Goal: Task Accomplishment & Management: Manage account settings

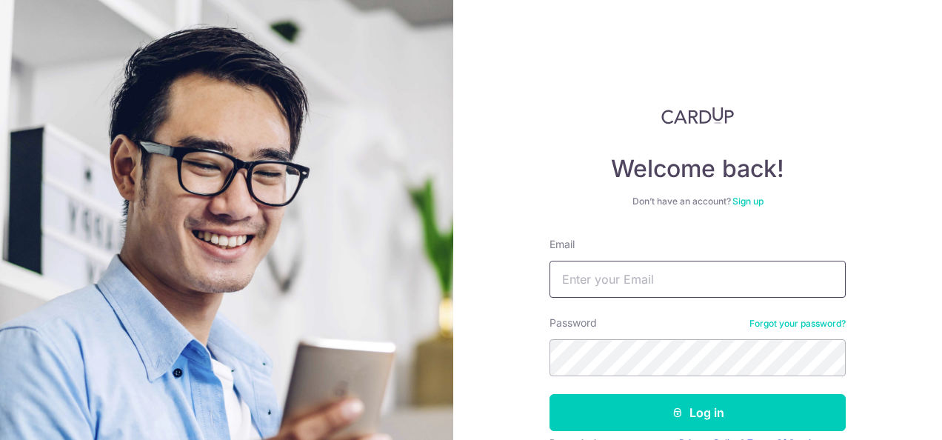
type input "[PERSON_NAME][EMAIL_ADDRESS][DOMAIN_NAME]"
click at [550, 394] on button "Log in" at bounding box center [698, 412] width 296 height 37
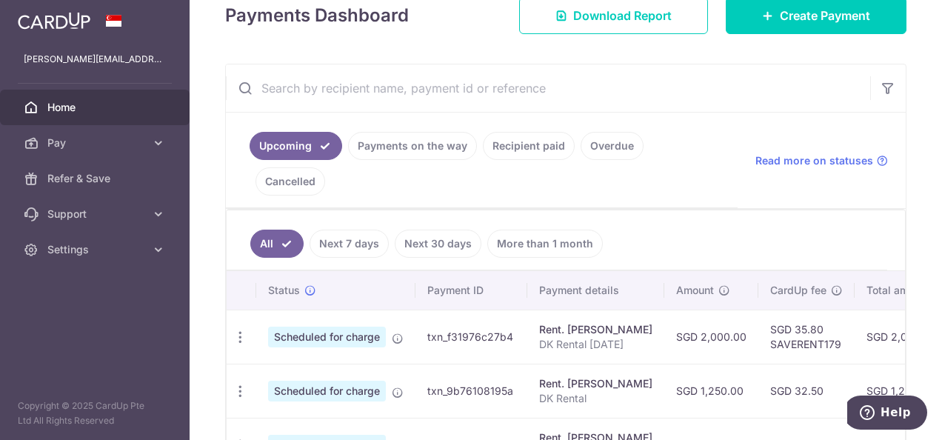
click at [437, 144] on link "Payments on the way" at bounding box center [412, 146] width 129 height 28
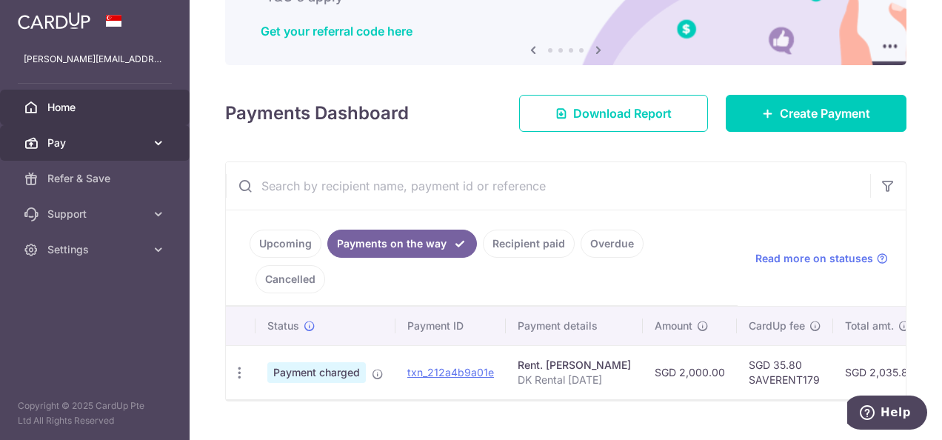
click at [141, 133] on link "Pay" at bounding box center [95, 143] width 190 height 36
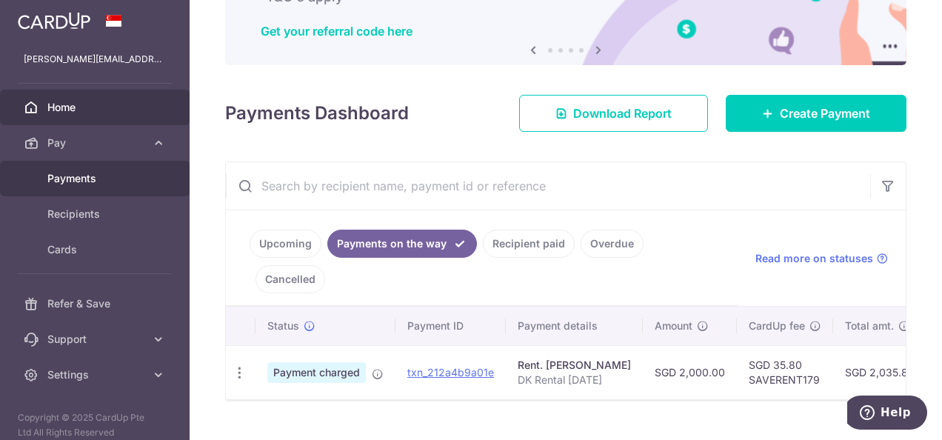
click at [127, 176] on span "Payments" at bounding box center [96, 178] width 98 height 15
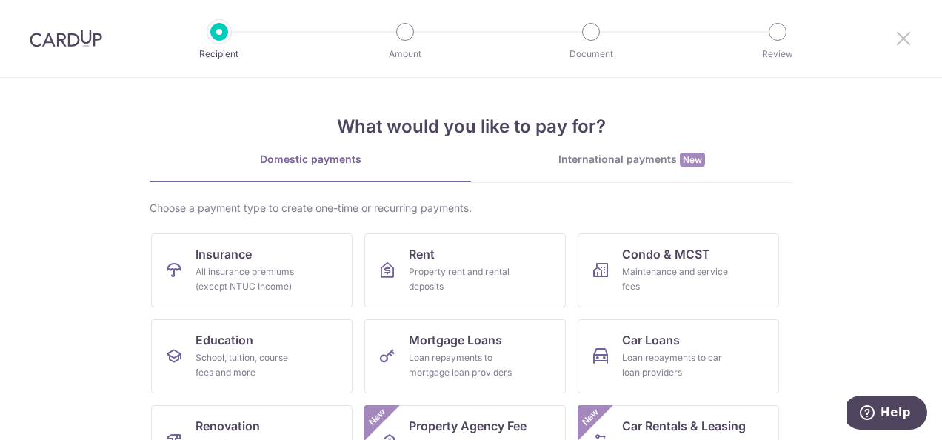
click at [901, 41] on icon at bounding box center [904, 38] width 18 height 19
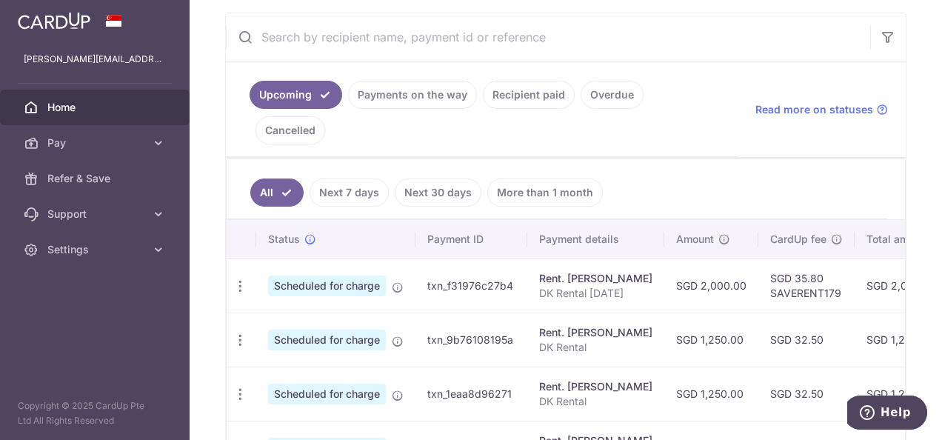
scroll to position [296, 0]
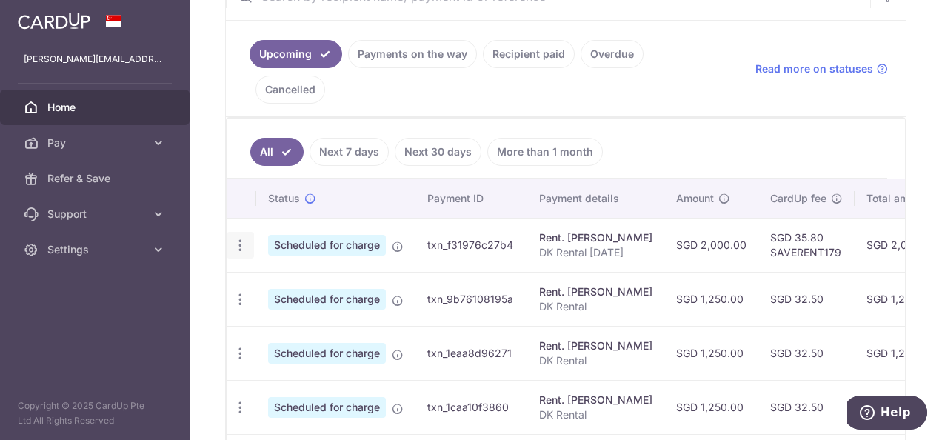
click at [234, 238] on icon "button" at bounding box center [241, 246] width 16 height 16
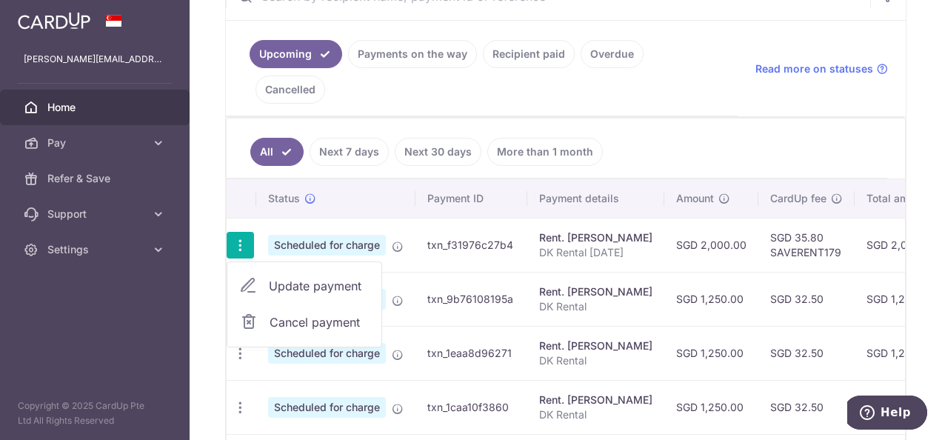
click at [282, 277] on span "Update payment" at bounding box center [319, 286] width 101 height 18
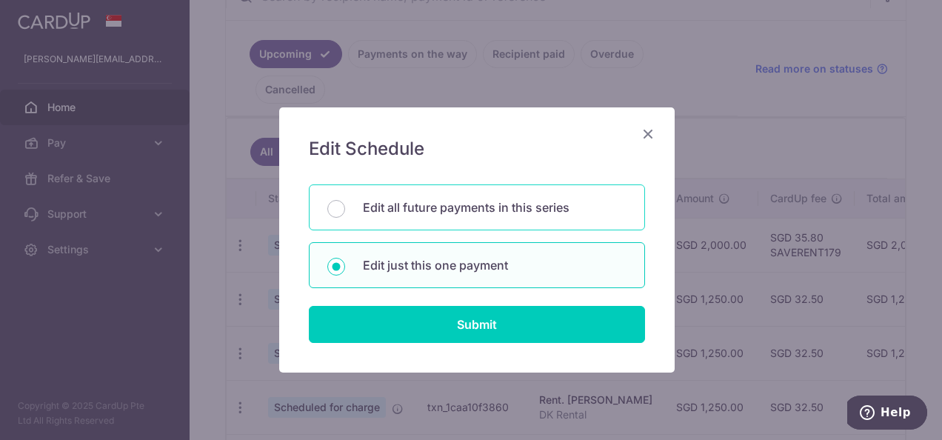
click at [447, 219] on div "Edit all future payments in this series" at bounding box center [477, 207] width 336 height 46
radio input "true"
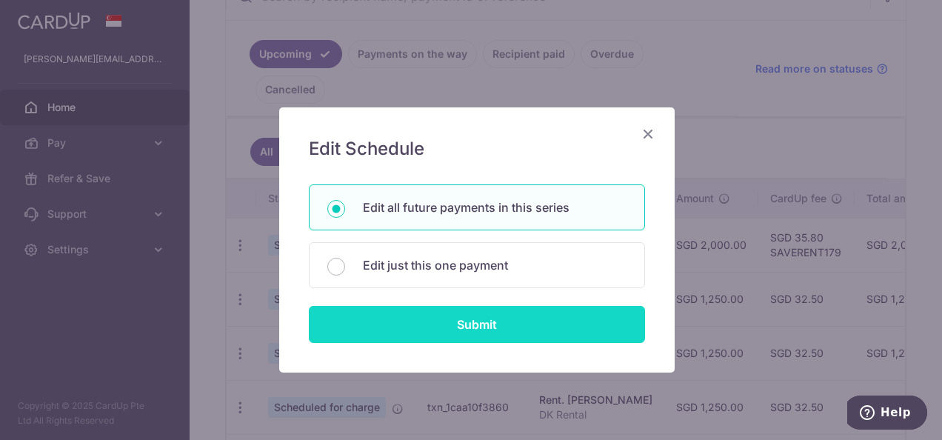
click at [441, 326] on input "Submit" at bounding box center [477, 324] width 336 height 37
radio input "true"
type input "2,000.00"
type input "DK Rental"
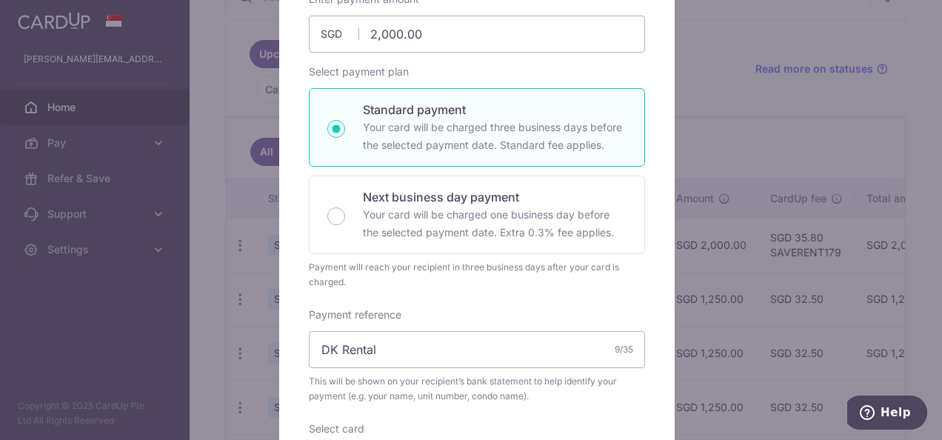
scroll to position [370, 0]
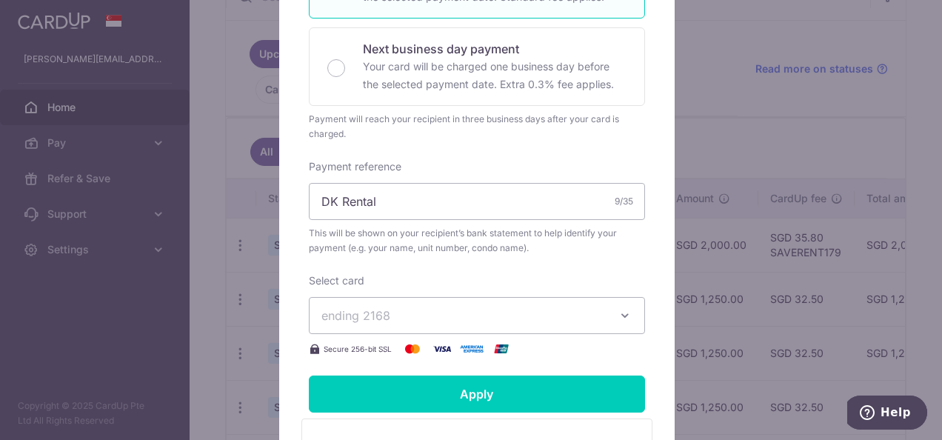
click at [432, 307] on span "ending 2168" at bounding box center [464, 316] width 284 height 18
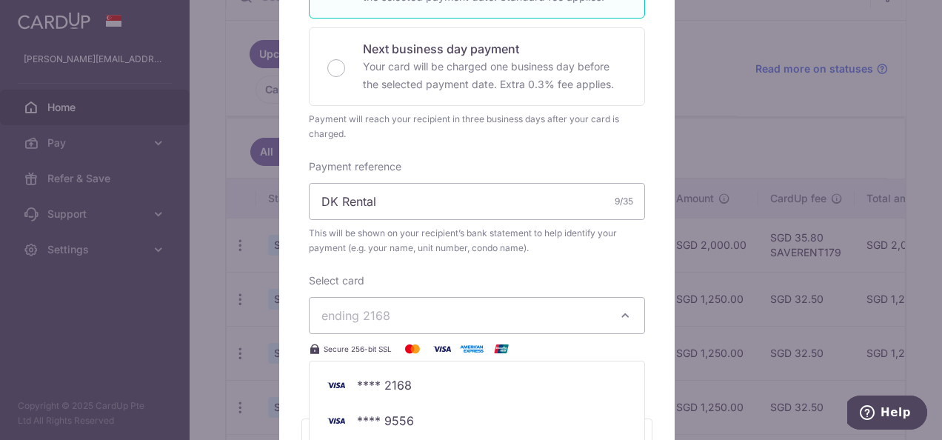
scroll to position [444, 0]
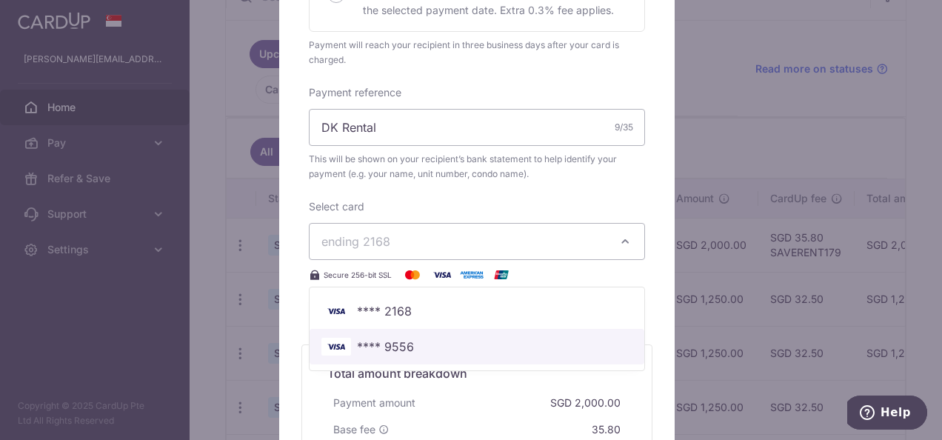
click at [435, 345] on span "**** 9556" at bounding box center [477, 347] width 311 height 18
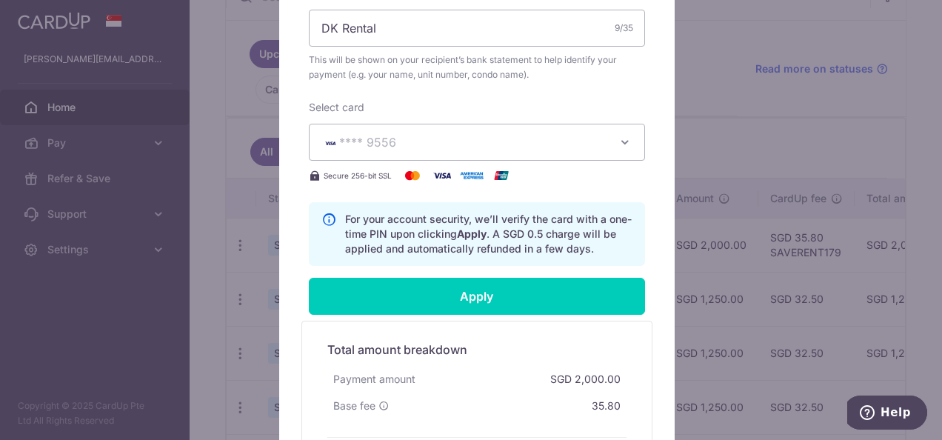
scroll to position [593, 0]
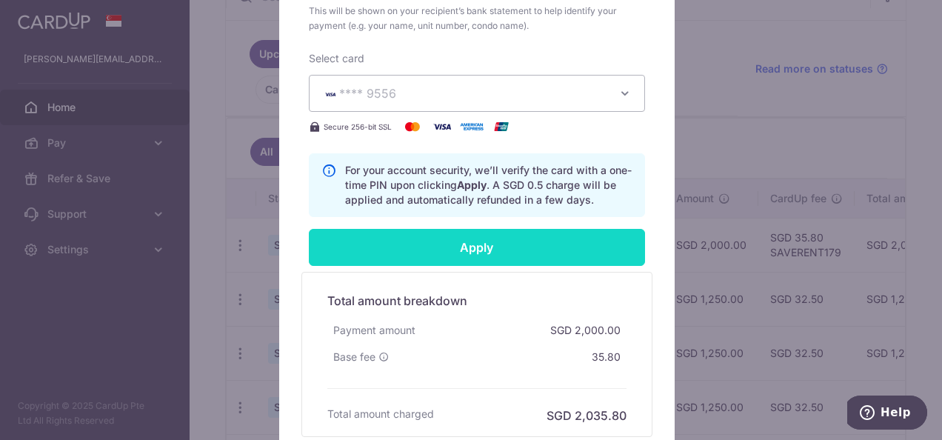
click at [476, 239] on input "Apply" at bounding box center [477, 247] width 336 height 37
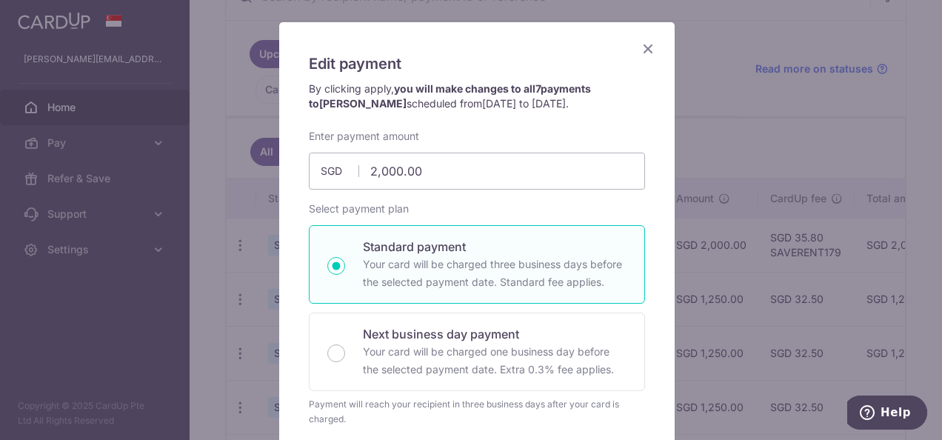
scroll to position [74, 0]
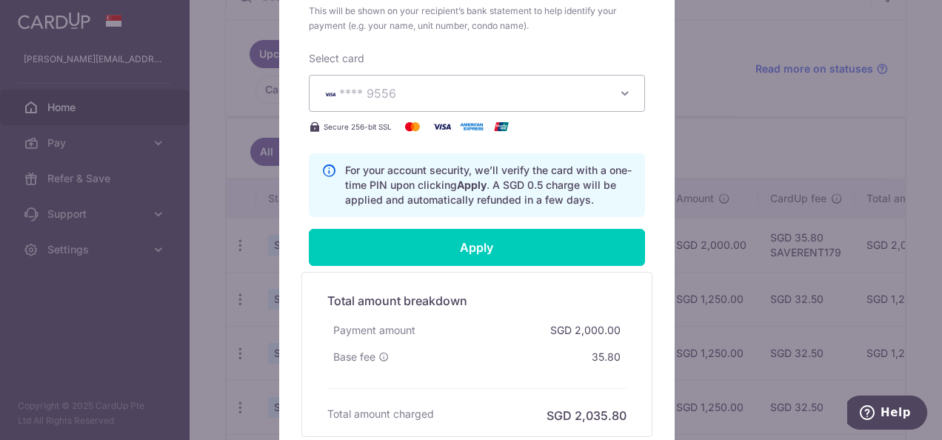
type input "Successfully Applied"
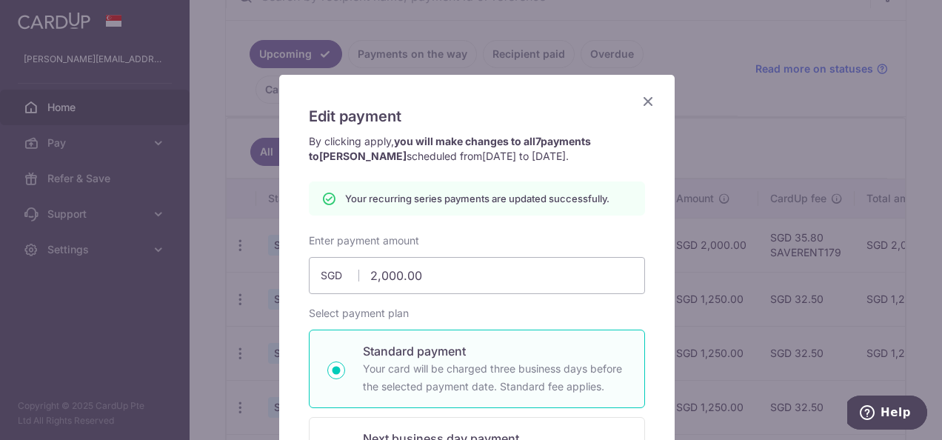
scroll to position [0, 0]
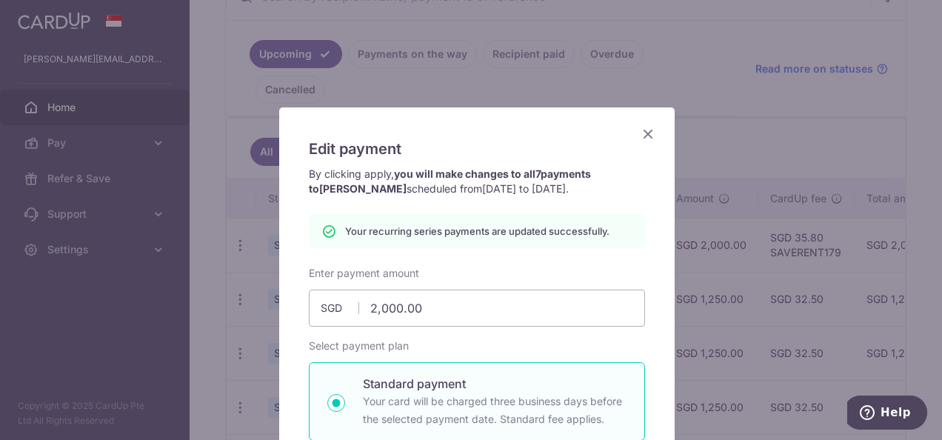
click at [650, 134] on icon "Close" at bounding box center [648, 133] width 18 height 19
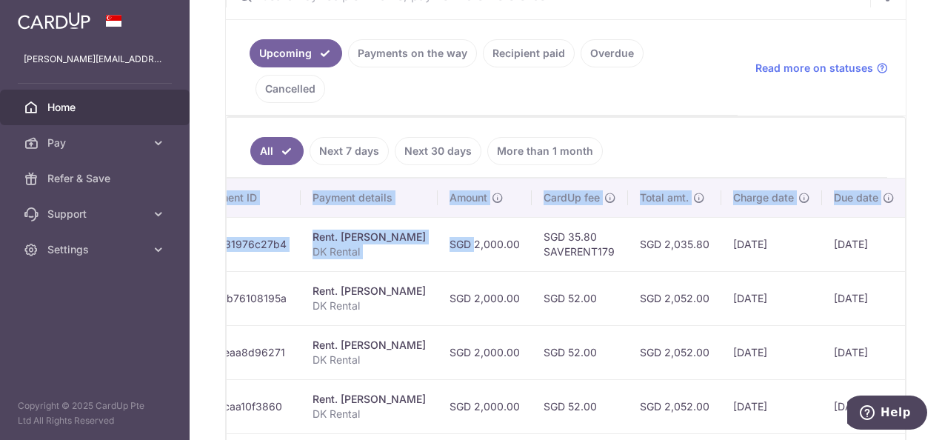
scroll to position [0, 325]
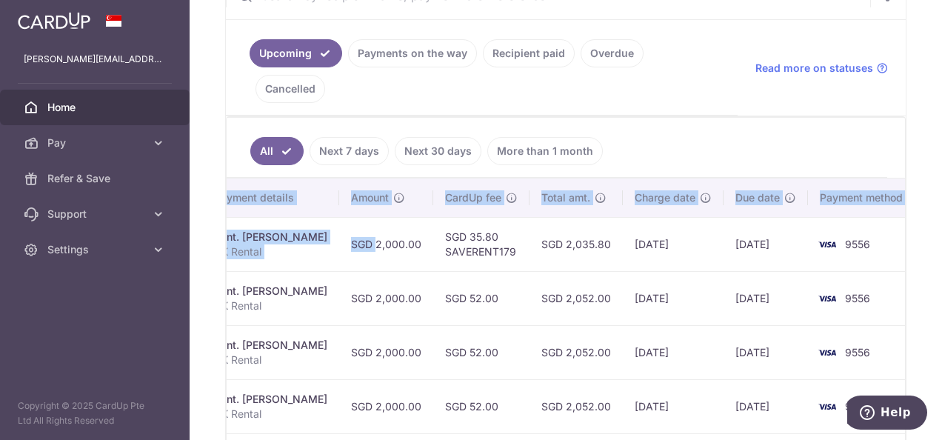
drag, startPoint x: 667, startPoint y: 204, endPoint x: 882, endPoint y: 203, distance: 214.8
click at [893, 217] on tr "Update payment Cancel payment Scheduled for charge txn_f31976c27b4 Rent. Cliff …" at bounding box center [410, 244] width 1019 height 54
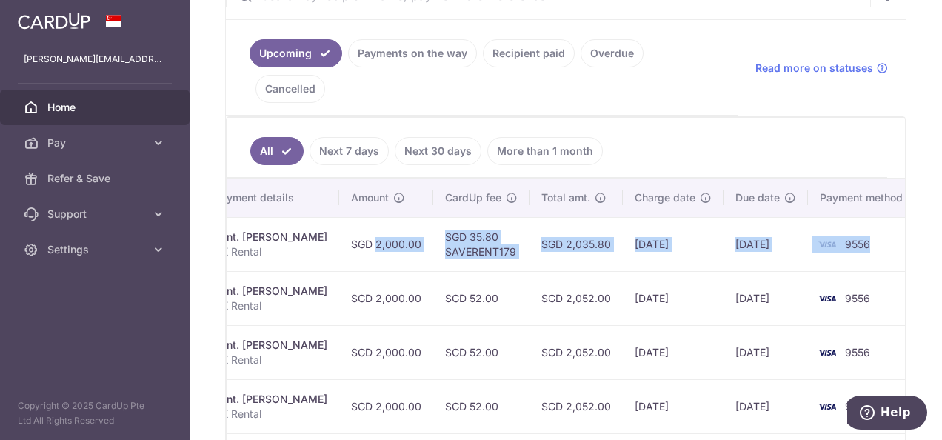
drag, startPoint x: 882, startPoint y: 203, endPoint x: 861, endPoint y: 212, distance: 22.6
click at [861, 217] on td "9556" at bounding box center [864, 244] width 113 height 54
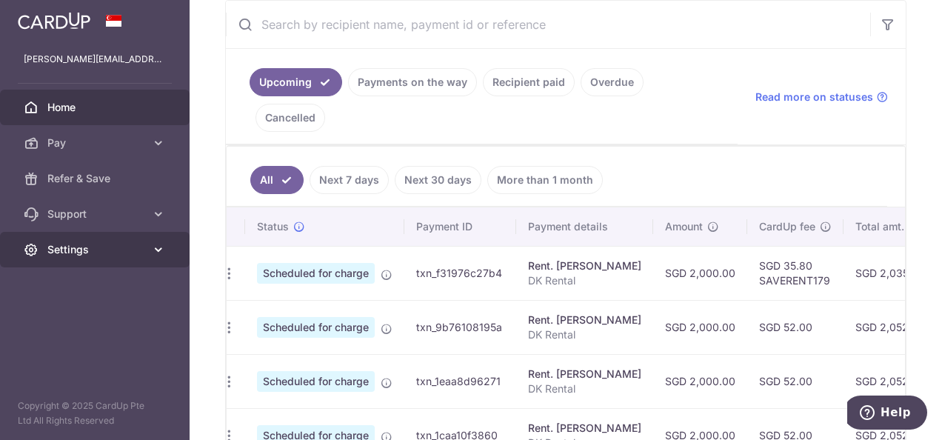
scroll to position [0, 0]
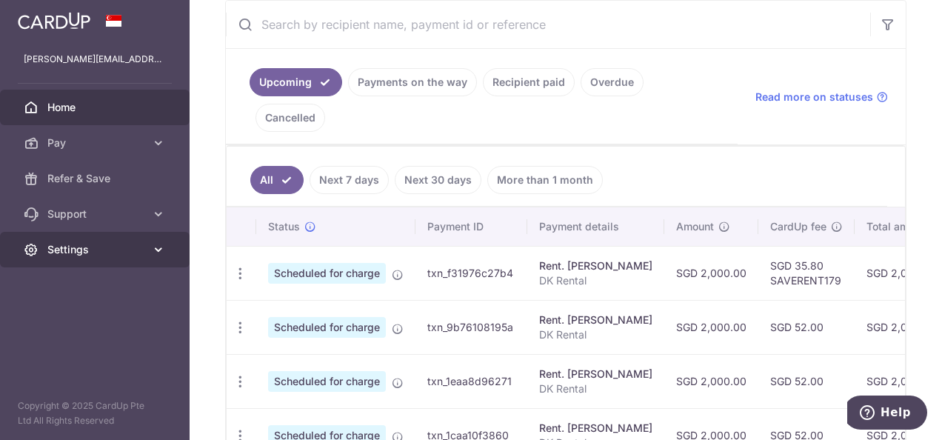
drag, startPoint x: 757, startPoint y: 262, endPoint x: 179, endPoint y: 242, distance: 578.9
click at [179, 242] on main "david_altar_server@yahoo.com Home Pay Payments Recipients Cards Refer & Save Su…" at bounding box center [471, 220] width 942 height 440
click at [593, 313] on div "Rent. Cliff Anderson" at bounding box center [595, 320] width 113 height 15
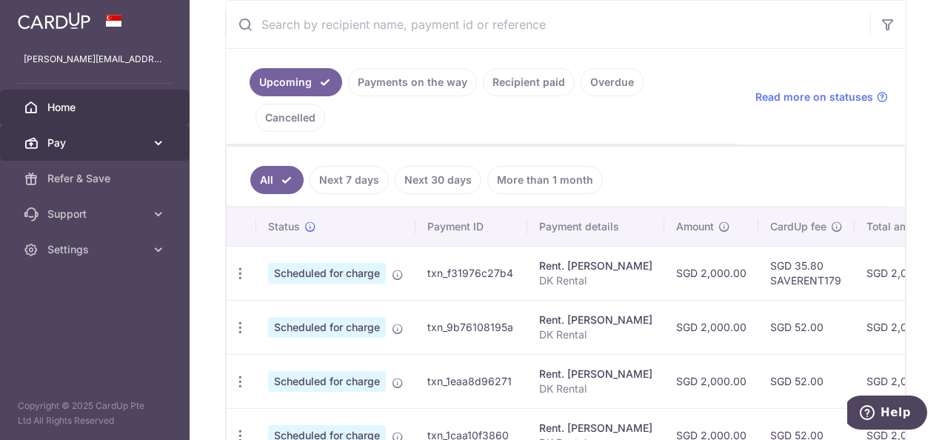
click at [115, 138] on span "Pay" at bounding box center [96, 143] width 98 height 15
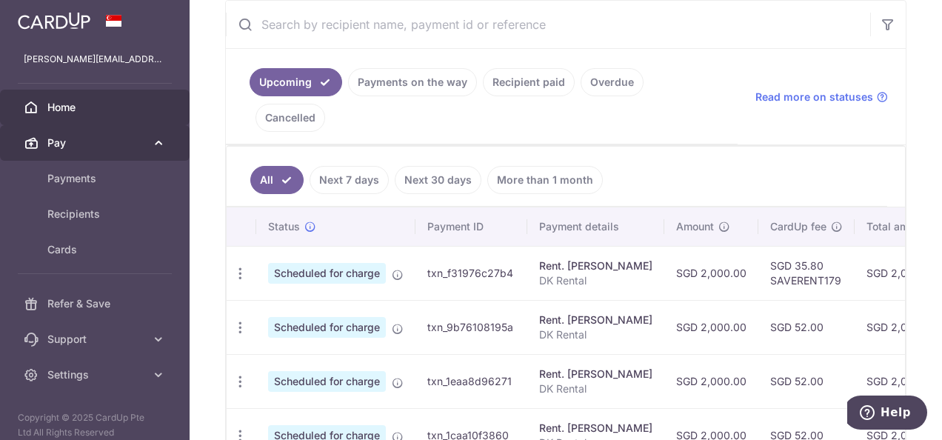
click at [116, 141] on span "Pay" at bounding box center [96, 143] width 98 height 15
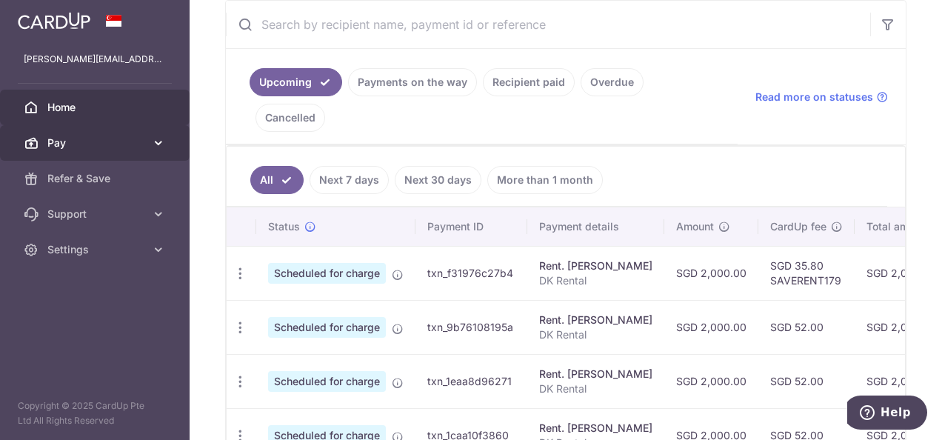
click at [109, 141] on span "Pay" at bounding box center [96, 143] width 98 height 15
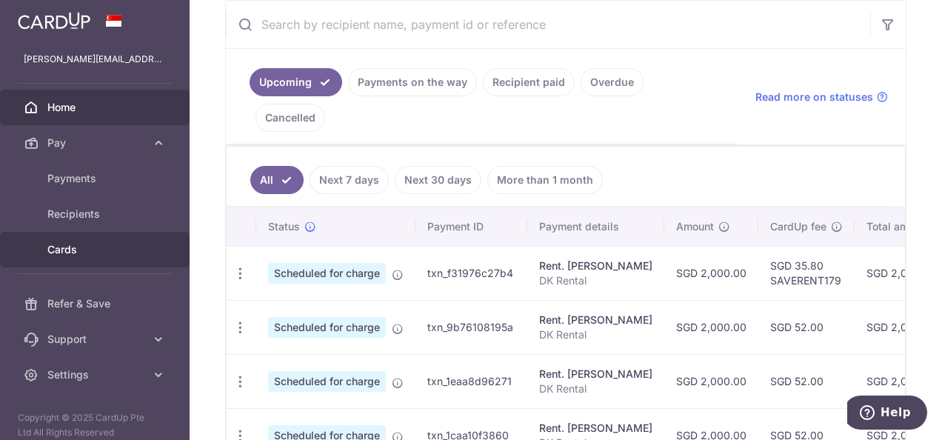
click at [90, 244] on span "Cards" at bounding box center [96, 249] width 98 height 15
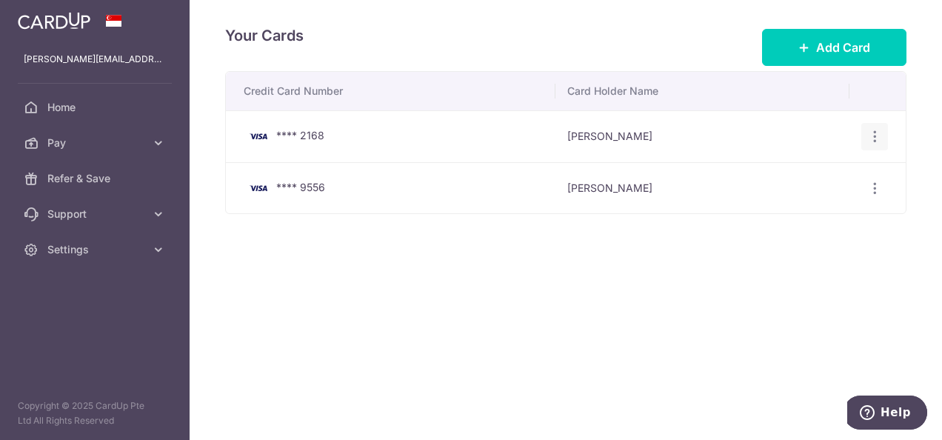
click at [873, 133] on icon "button" at bounding box center [875, 137] width 16 height 16
click at [813, 206] on span "Delete" at bounding box center [825, 213] width 101 height 18
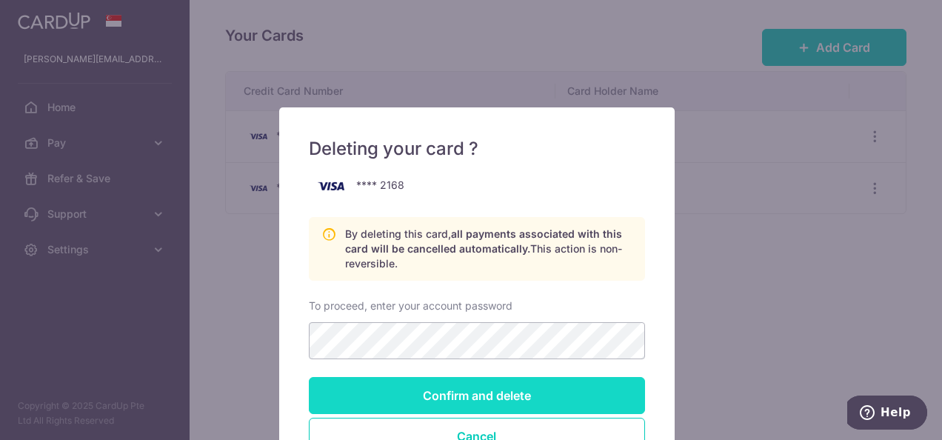
click at [539, 396] on input "Confirm and delete" at bounding box center [477, 395] width 336 height 37
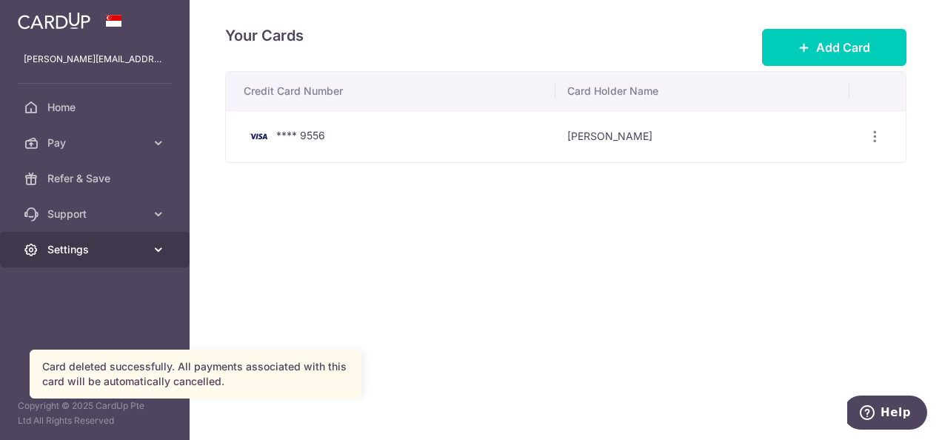
click at [70, 250] on span "Settings" at bounding box center [96, 249] width 98 height 15
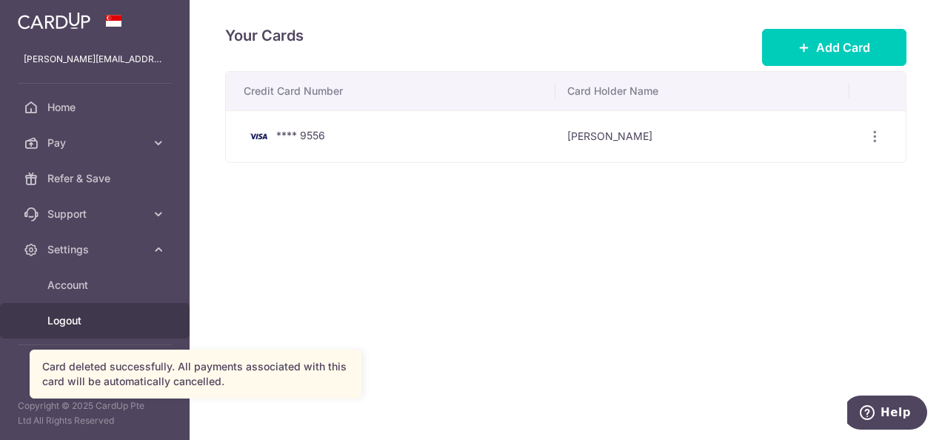
click at [68, 317] on span "Logout" at bounding box center [96, 320] width 98 height 15
